Goal: Task Accomplishment & Management: Manage account settings

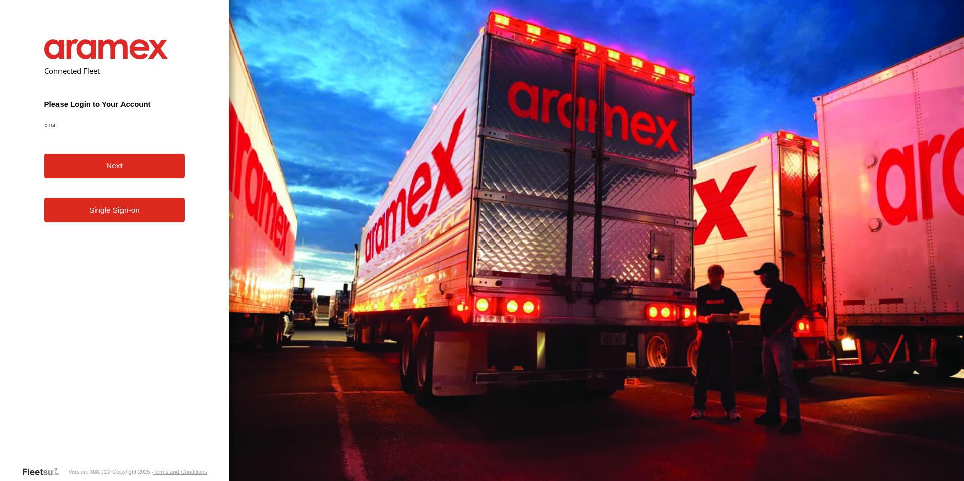
click at [74, 139] on input "Email" at bounding box center [114, 137] width 141 height 18
type input "**********"
click at [121, 165] on button "Next" at bounding box center [114, 166] width 141 height 25
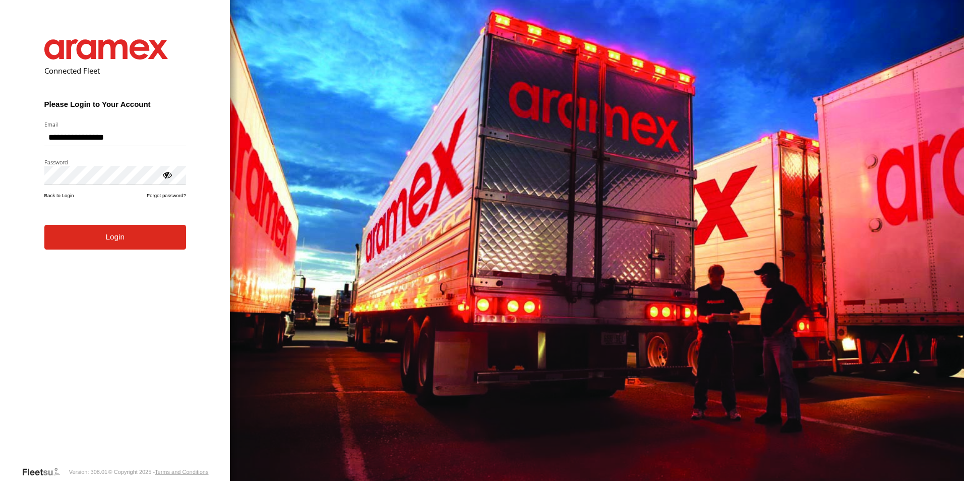
click at [116, 242] on button "Login" at bounding box center [115, 237] width 142 height 25
